Goal: Check status: Check status

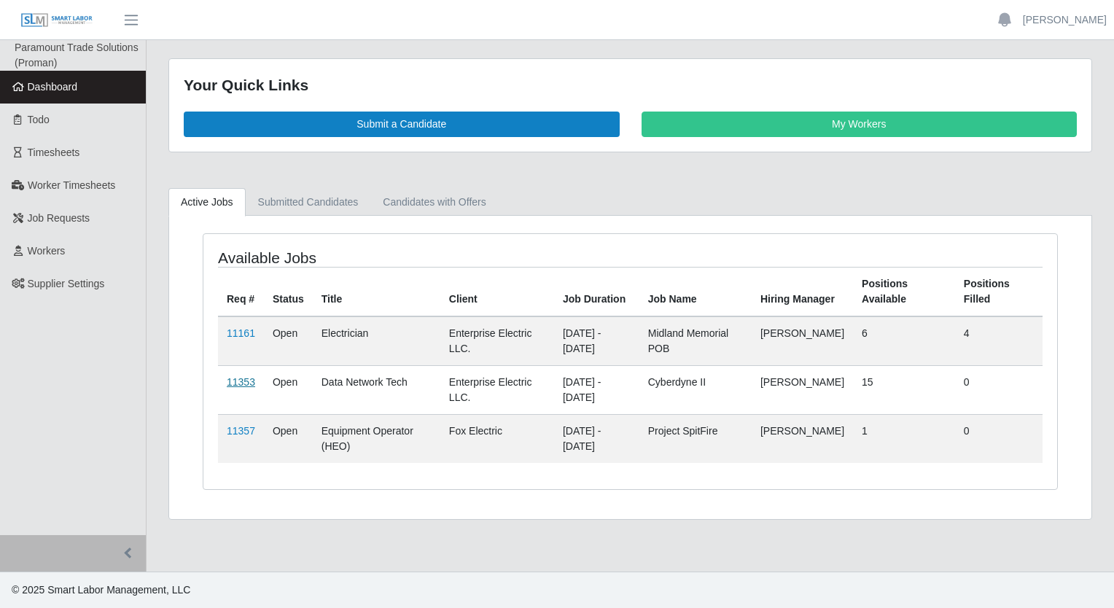
click at [235, 383] on link "11353" at bounding box center [241, 382] width 28 height 12
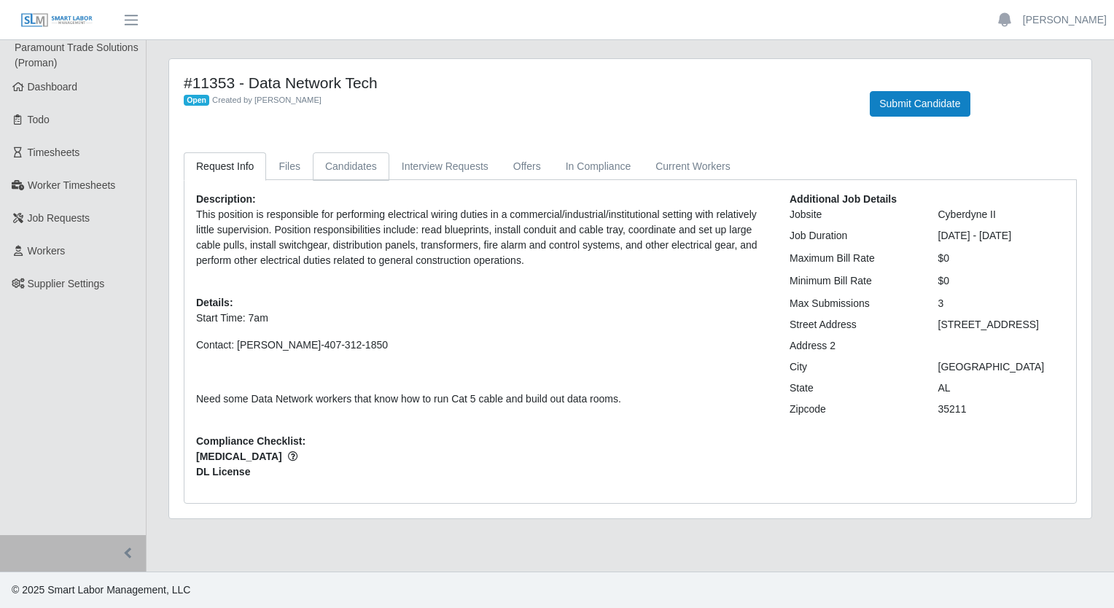
click at [327, 168] on link "Candidates" at bounding box center [351, 166] width 77 height 28
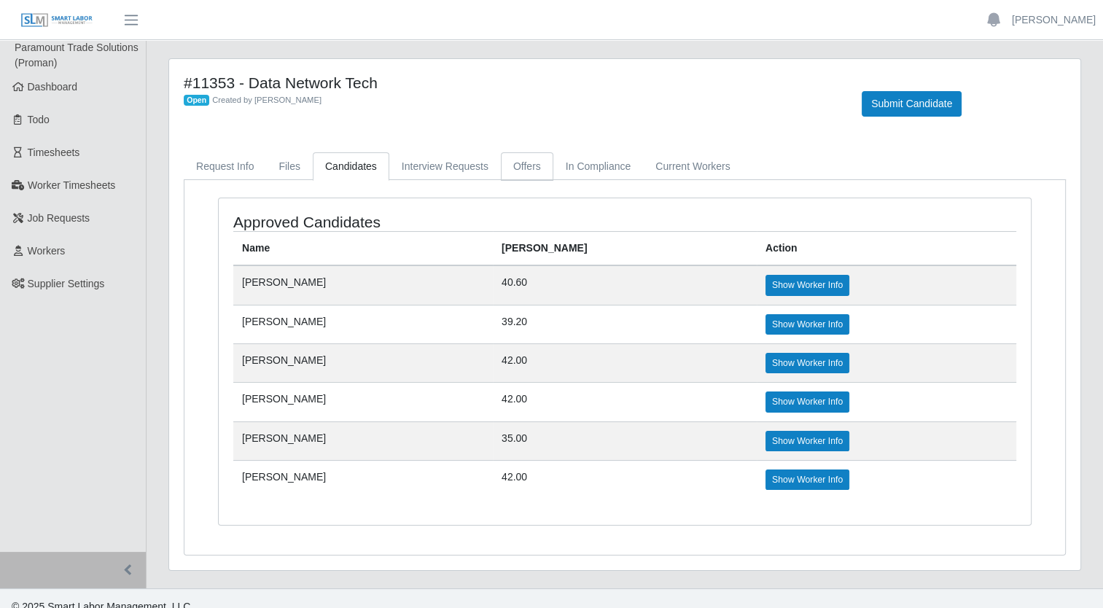
click at [502, 159] on link "Offers" at bounding box center [527, 166] width 52 height 28
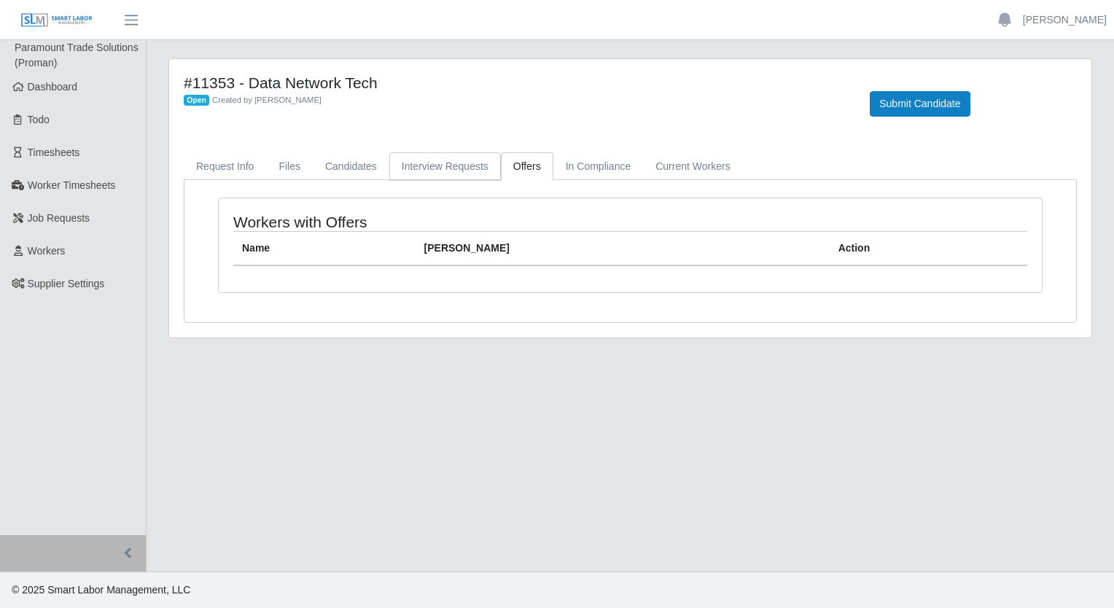
click at [434, 176] on link "Interview Requests" at bounding box center [445, 166] width 112 height 28
click at [330, 176] on link "Candidates" at bounding box center [351, 166] width 77 height 28
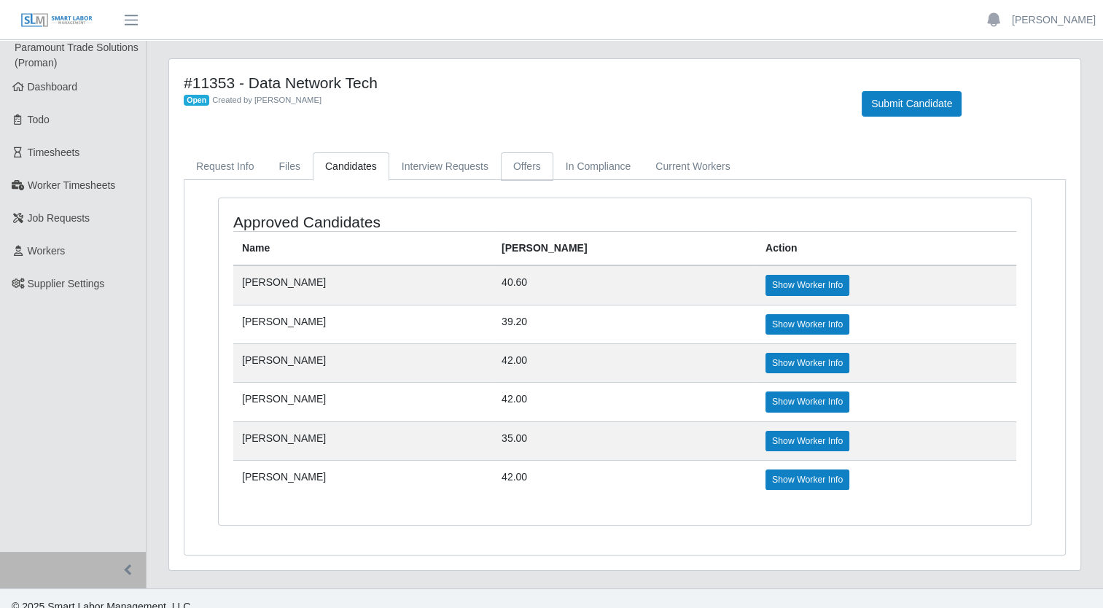
click at [515, 164] on link "Offers" at bounding box center [527, 166] width 52 height 28
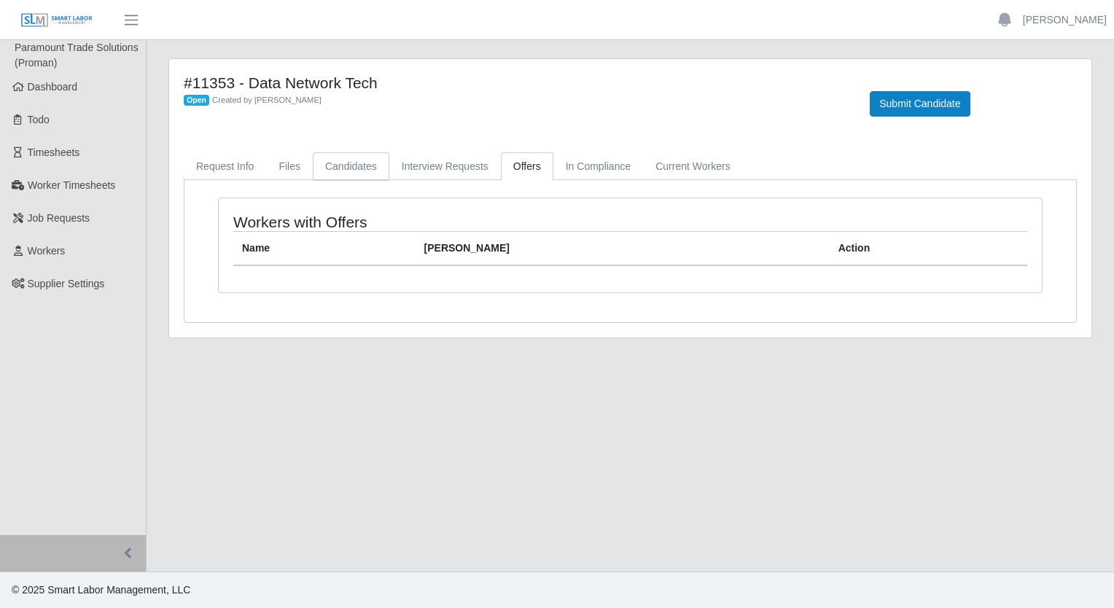
click at [350, 172] on link "Candidates" at bounding box center [351, 166] width 77 height 28
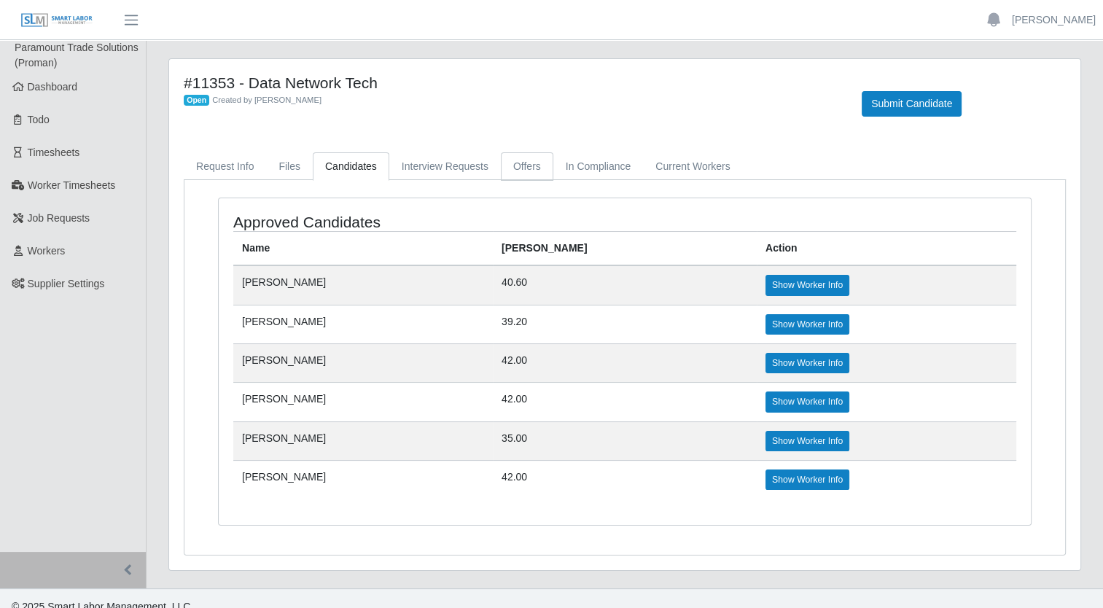
click at [501, 173] on link "Offers" at bounding box center [527, 166] width 52 height 28
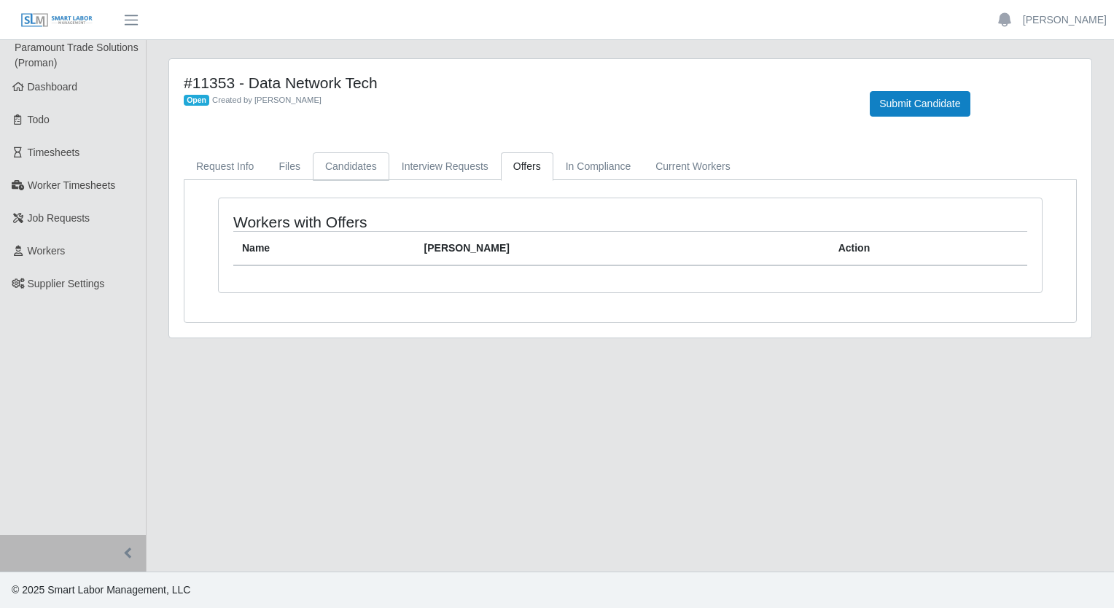
click at [332, 173] on link "Candidates" at bounding box center [351, 166] width 77 height 28
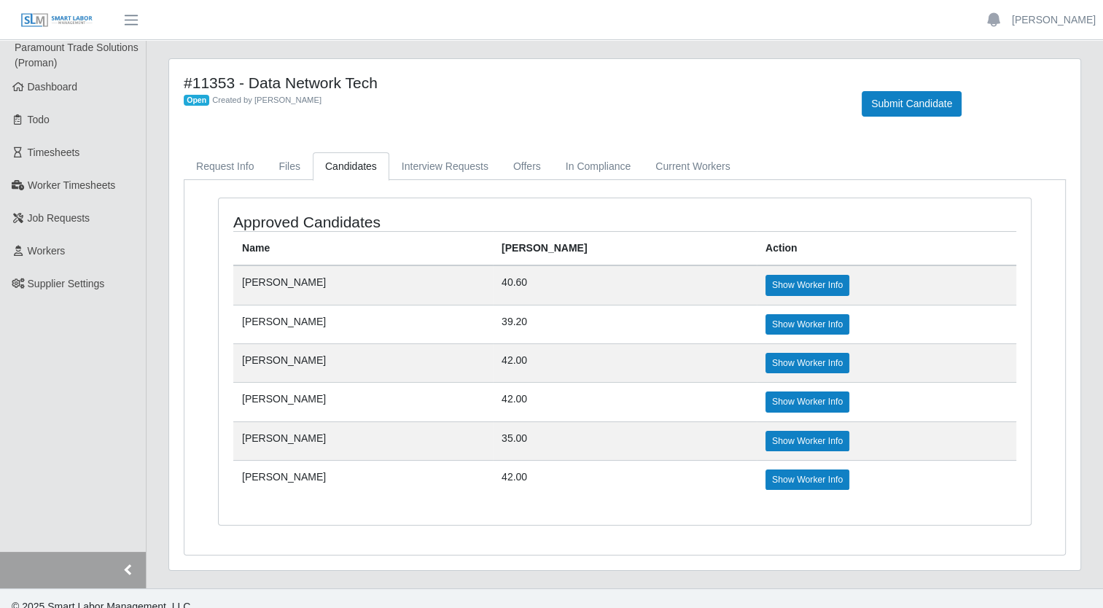
click at [126, 564] on button "button" at bounding box center [73, 570] width 146 height 36
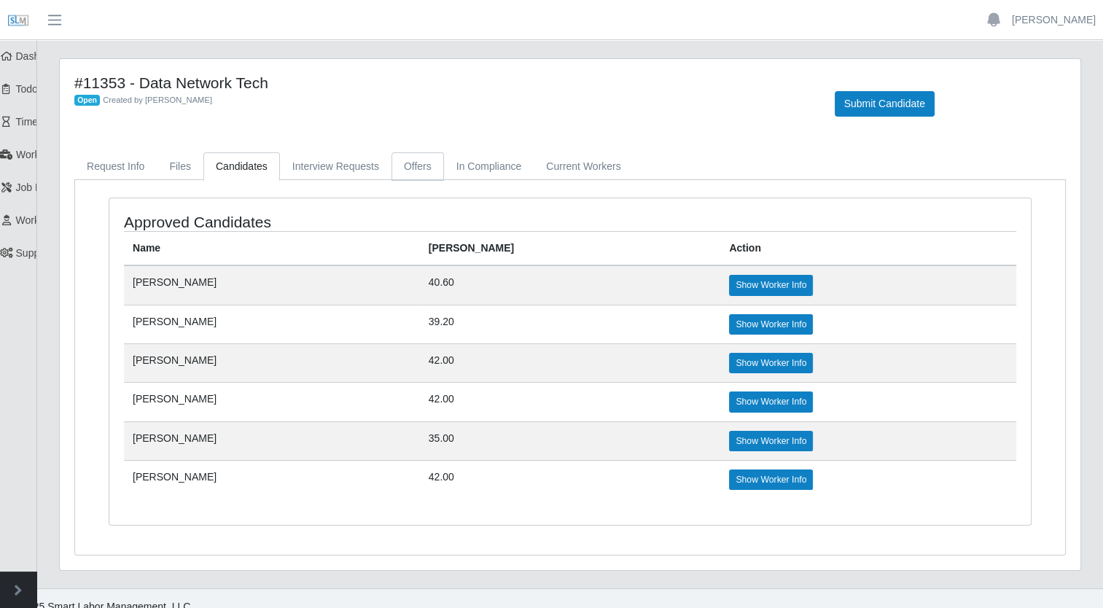
click at [398, 161] on link "Offers" at bounding box center [417, 166] width 52 height 28
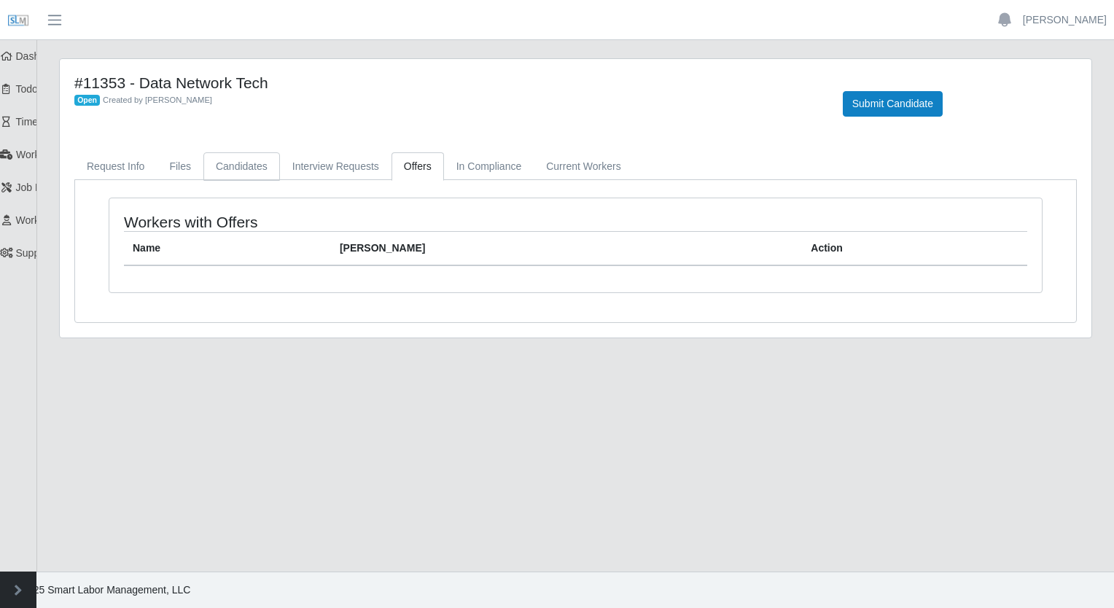
click at [207, 168] on link "Candidates" at bounding box center [241, 166] width 77 height 28
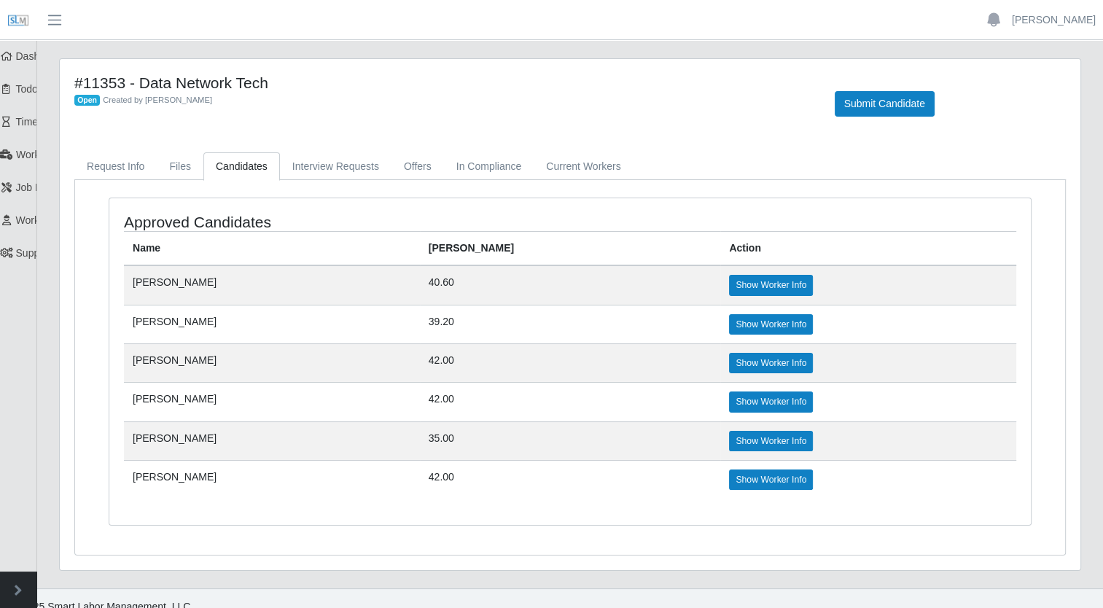
click at [207, 168] on link "Candidates" at bounding box center [241, 166] width 77 height 28
click at [116, 169] on link "Request Info" at bounding box center [115, 166] width 82 height 28
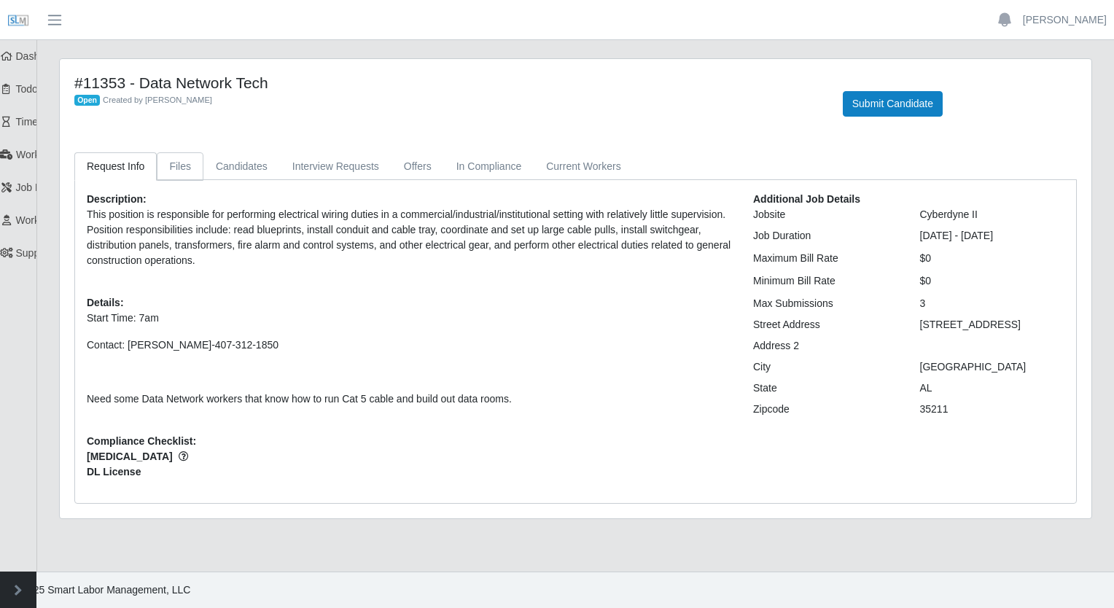
click at [184, 162] on link "Files" at bounding box center [180, 166] width 47 height 28
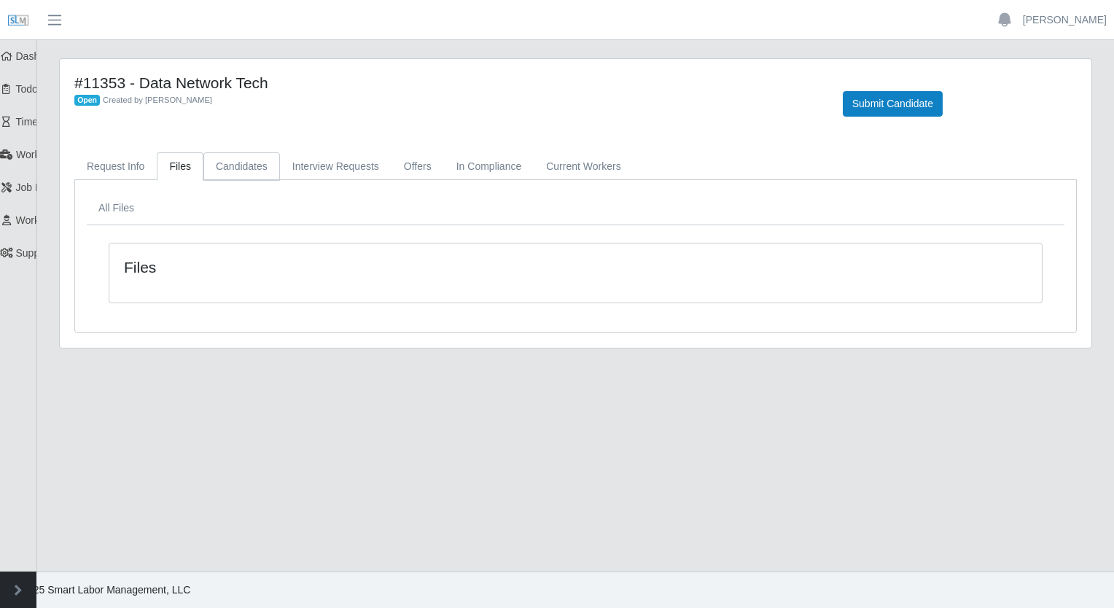
click at [229, 166] on link "Candidates" at bounding box center [241, 166] width 77 height 28
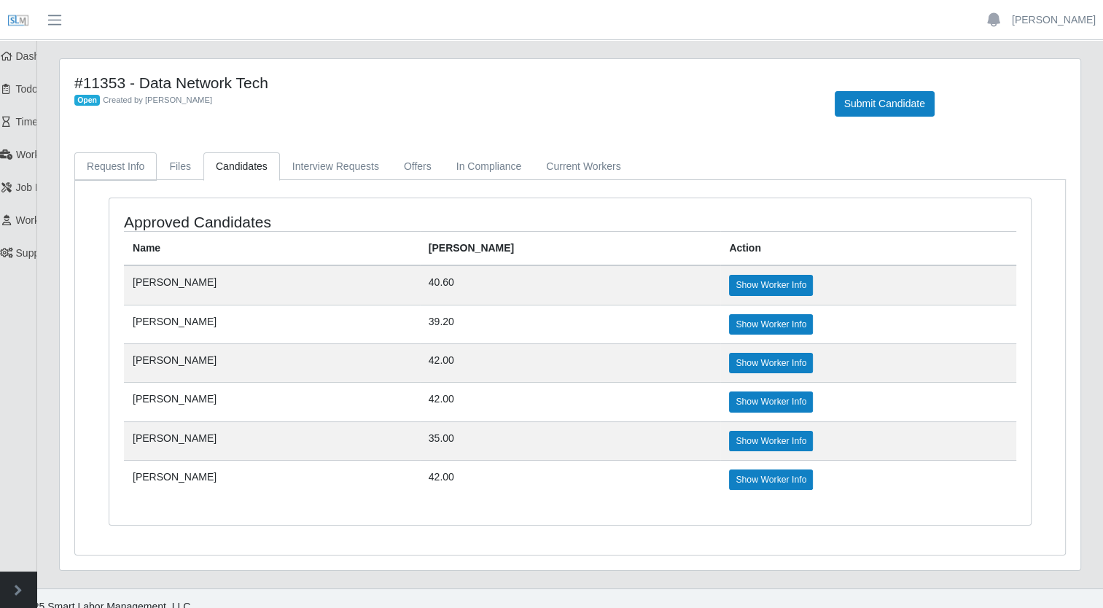
click at [110, 176] on link "Request Info" at bounding box center [115, 166] width 82 height 28
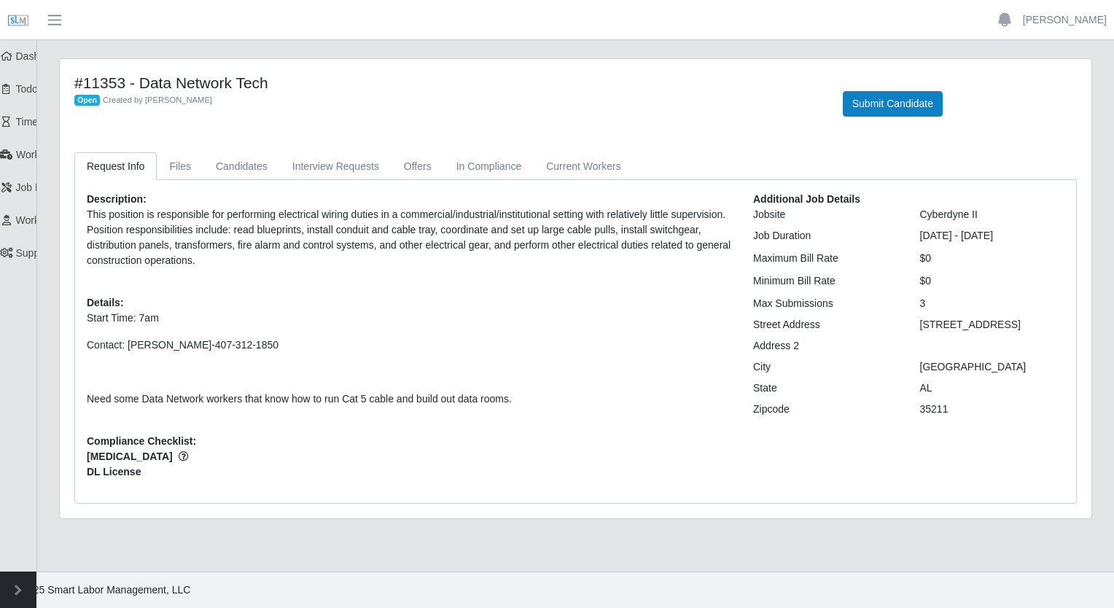
click at [110, 176] on link "Request Info" at bounding box center [115, 166] width 82 height 28
